Goal: Task Accomplishment & Management: Manage account settings

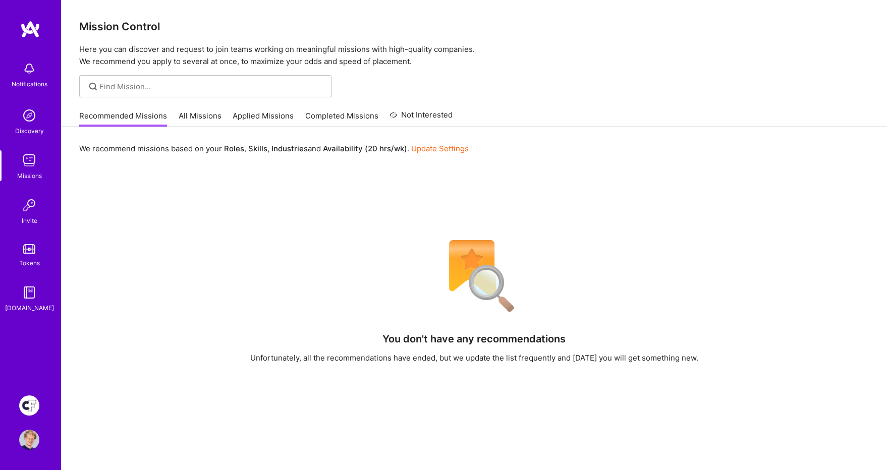
click at [432, 150] on link "Update Settings" at bounding box center [440, 149] width 58 height 10
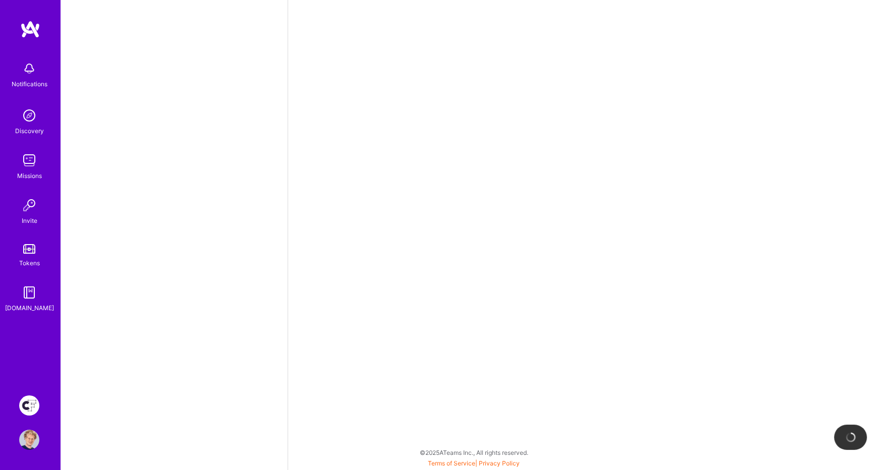
select select "GB"
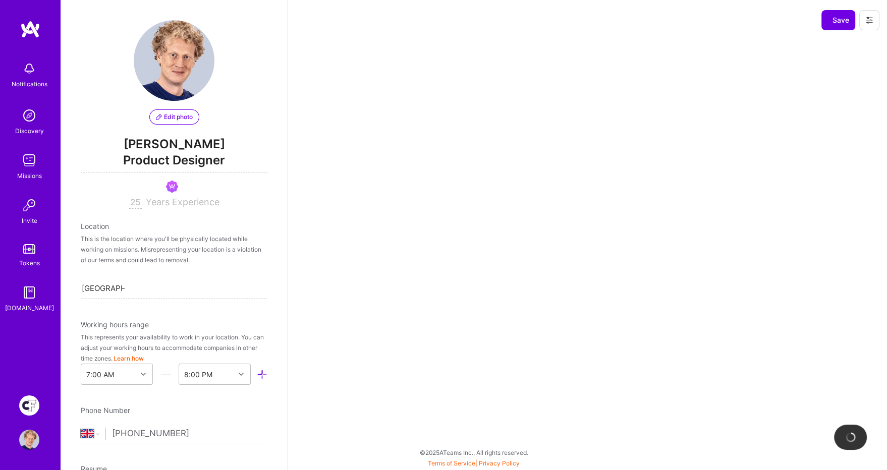
scroll to position [543, 0]
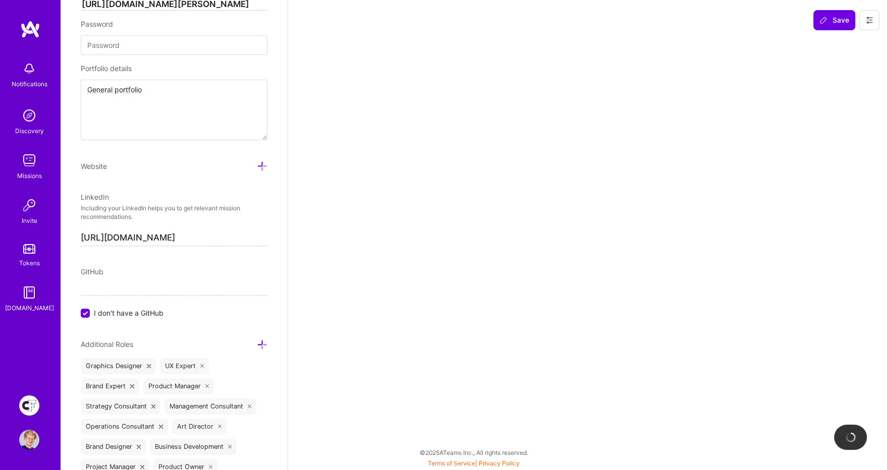
click at [29, 17] on div "Notifications Discovery Missions Invite Tokens [DOMAIN_NAME] Creative Fabrica P…" at bounding box center [30, 235] width 61 height 470
click at [32, 26] on img at bounding box center [30, 29] width 20 height 18
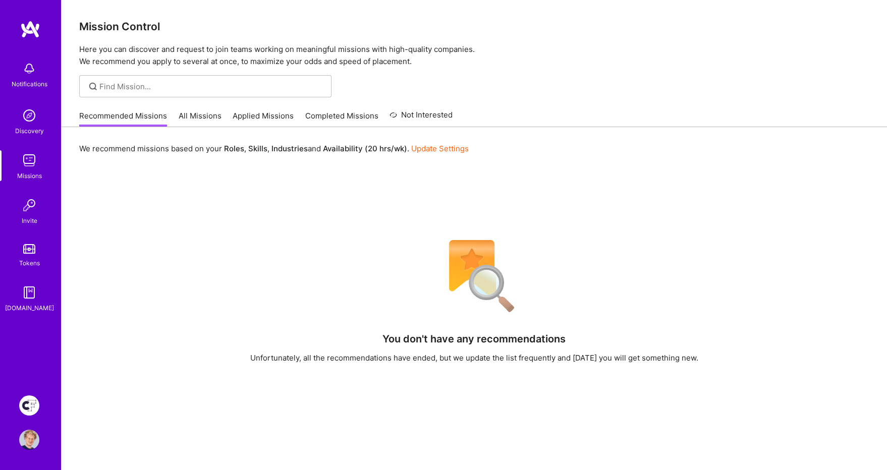
click at [196, 119] on link "All Missions" at bounding box center [200, 119] width 43 height 17
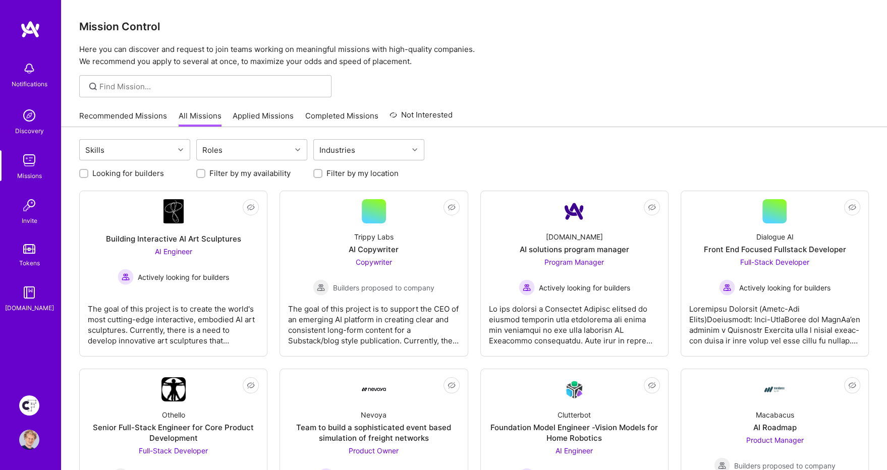
click at [197, 175] on div at bounding box center [200, 173] width 9 height 9
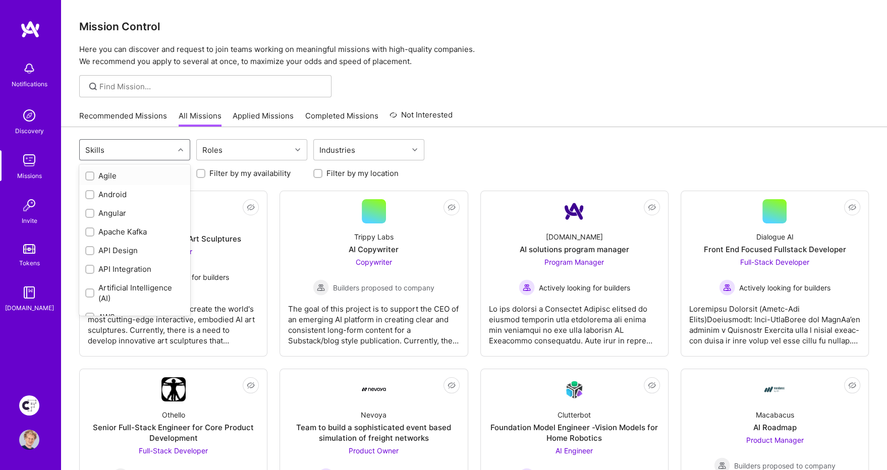
click at [113, 153] on div "Skills" at bounding box center [127, 150] width 94 height 20
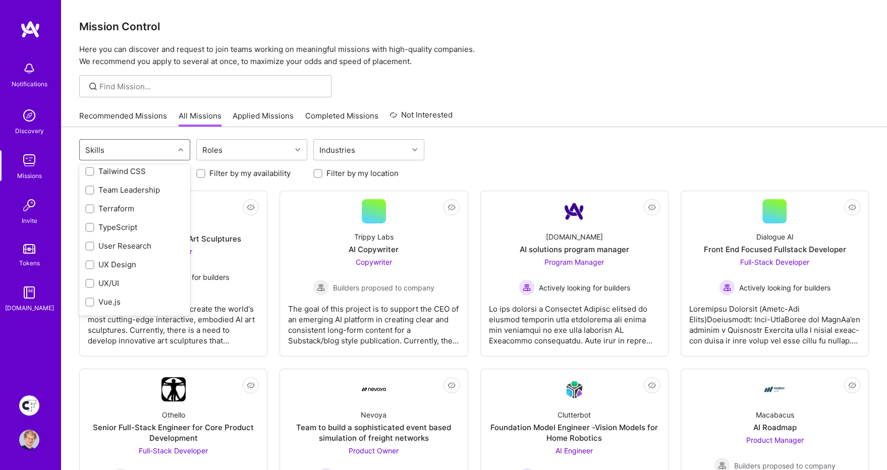
scroll to position [1255, 0]
click at [133, 265] on div "UX/UI" at bounding box center [134, 267] width 99 height 11
checkbox input "true"
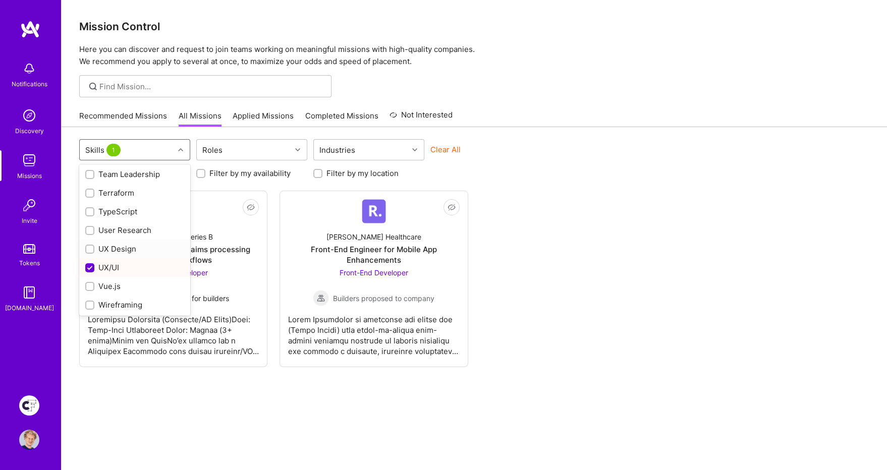
click at [130, 250] on div "UX Design" at bounding box center [134, 249] width 99 height 11
checkbox input "true"
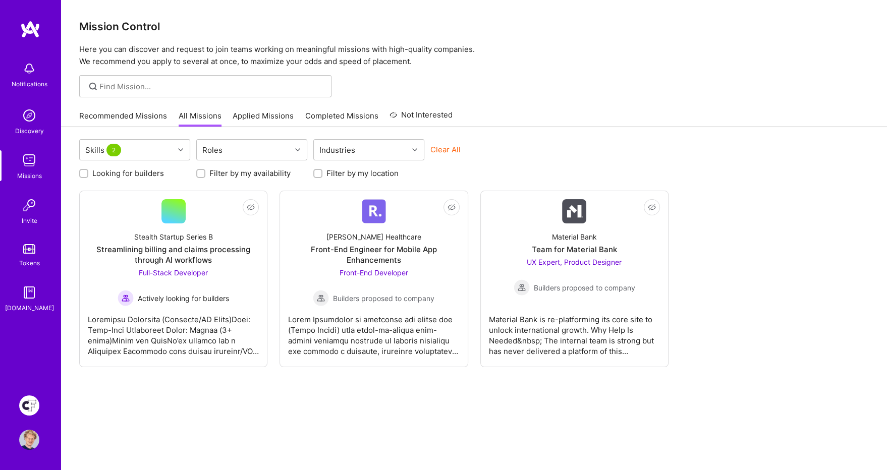
click at [660, 50] on p "Here you can discover and request to join teams working on meaningful missions …" at bounding box center [474, 55] width 790 height 24
